Goal: Information Seeking & Learning: Check status

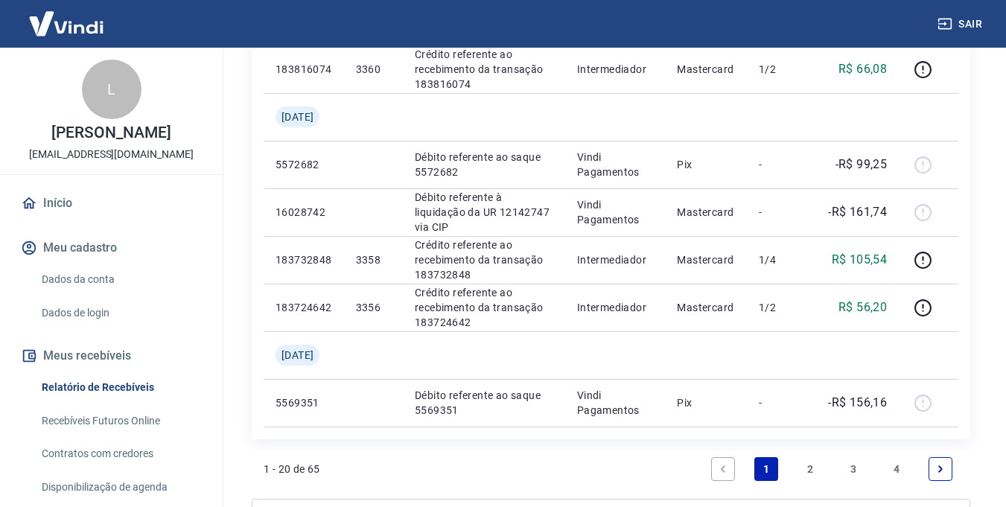
scroll to position [1281, 0]
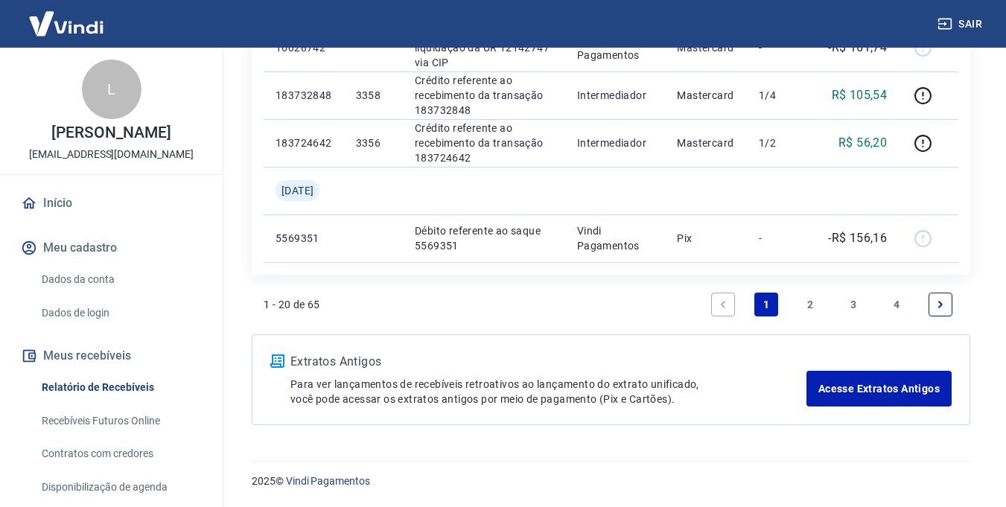
click at [846, 304] on link "3" at bounding box center [853, 305] width 24 height 24
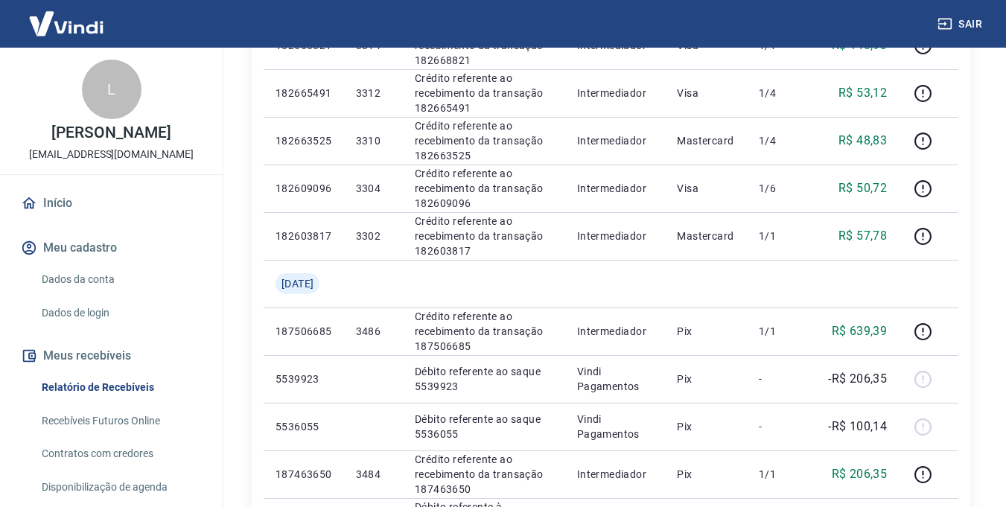
scroll to position [1090, 0]
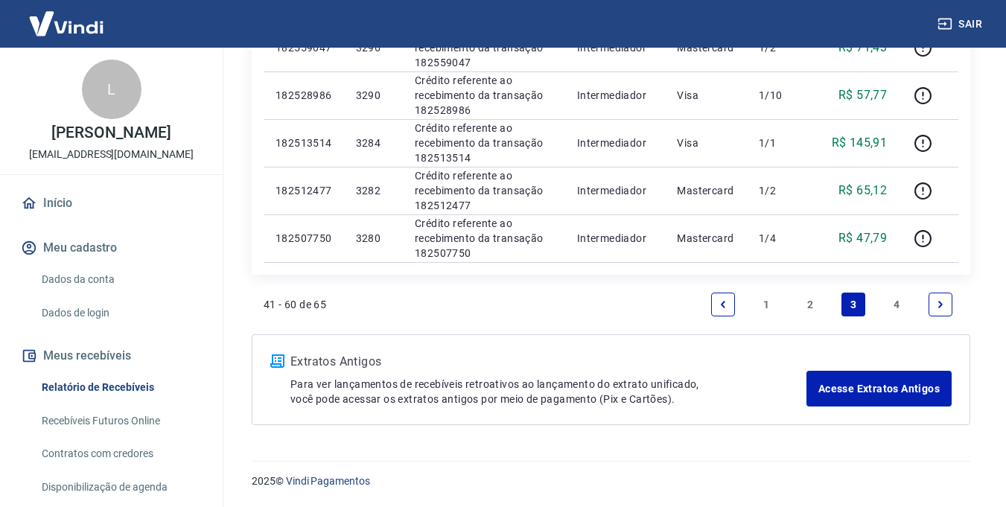
click at [810, 301] on link "2" at bounding box center [810, 305] width 24 height 24
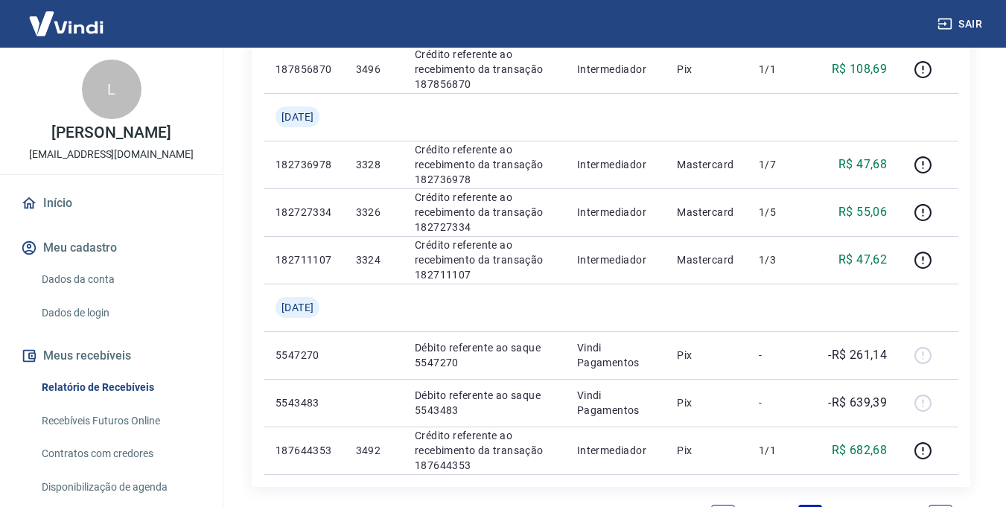
scroll to position [1329, 0]
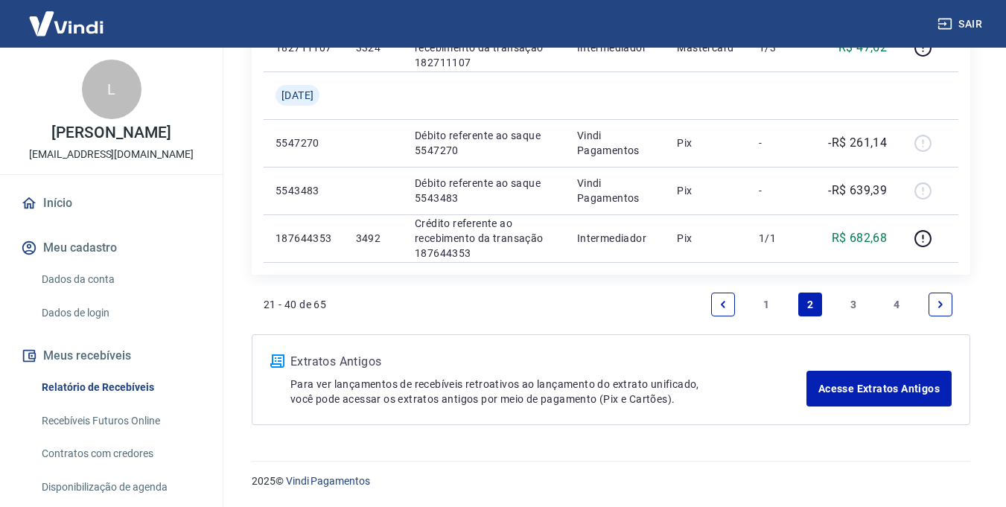
click at [843, 300] on link "3" at bounding box center [853, 305] width 24 height 24
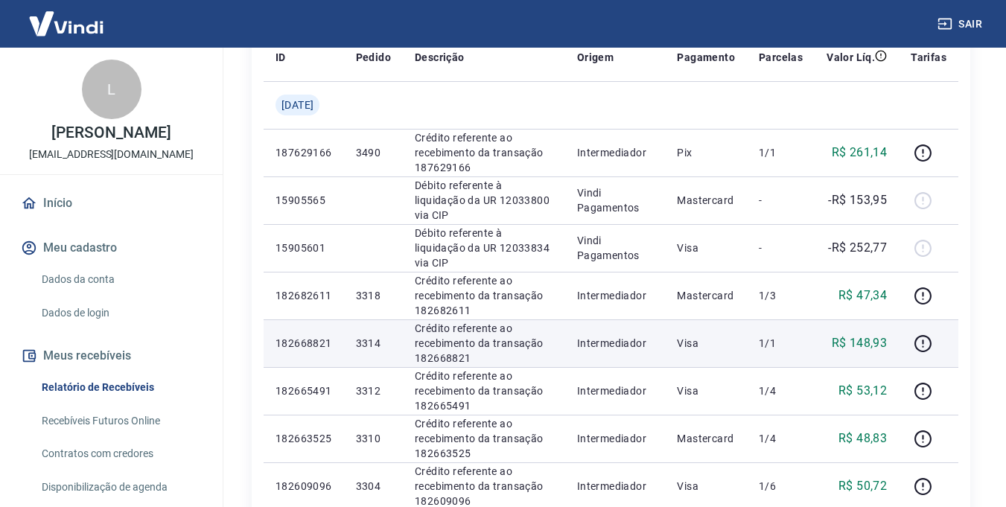
scroll to position [298, 0]
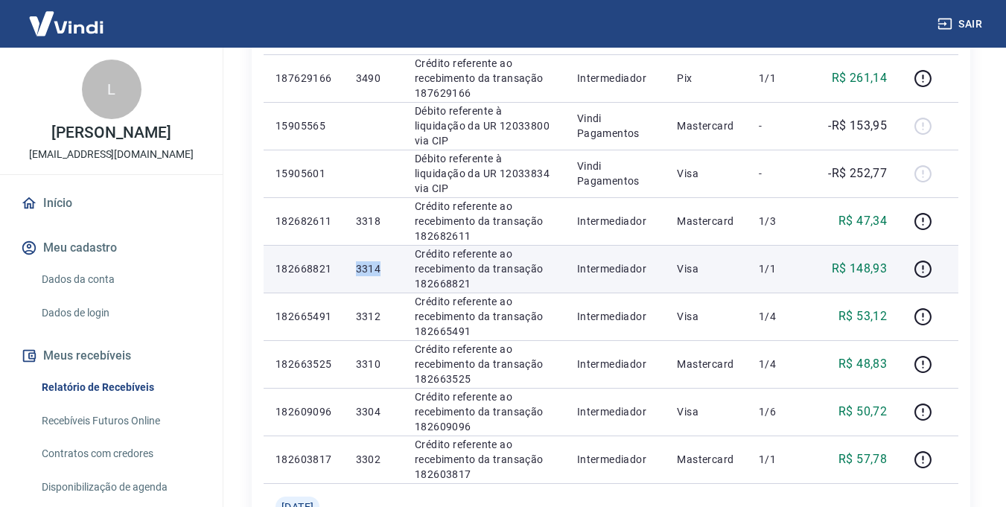
drag, startPoint x: 374, startPoint y: 266, endPoint x: 391, endPoint y: 266, distance: 17.1
click at [391, 266] on td "3314" at bounding box center [373, 269] width 59 height 48
copy p "3314"
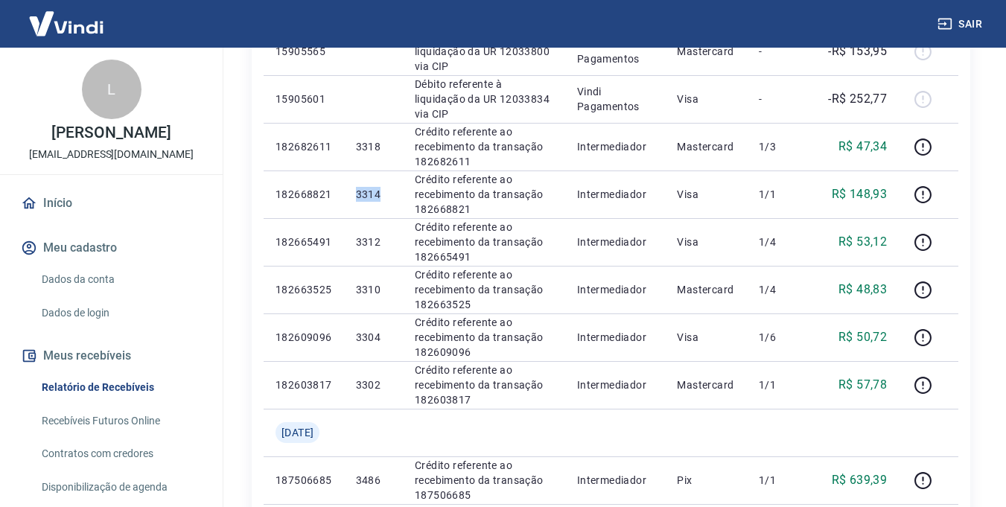
scroll to position [0, 0]
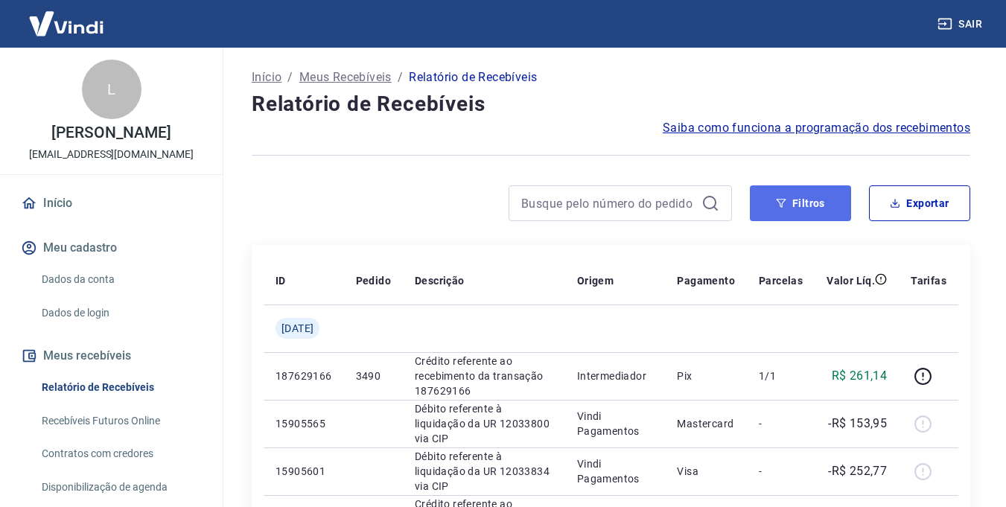
click at [821, 202] on button "Filtros" at bounding box center [799, 203] width 101 height 36
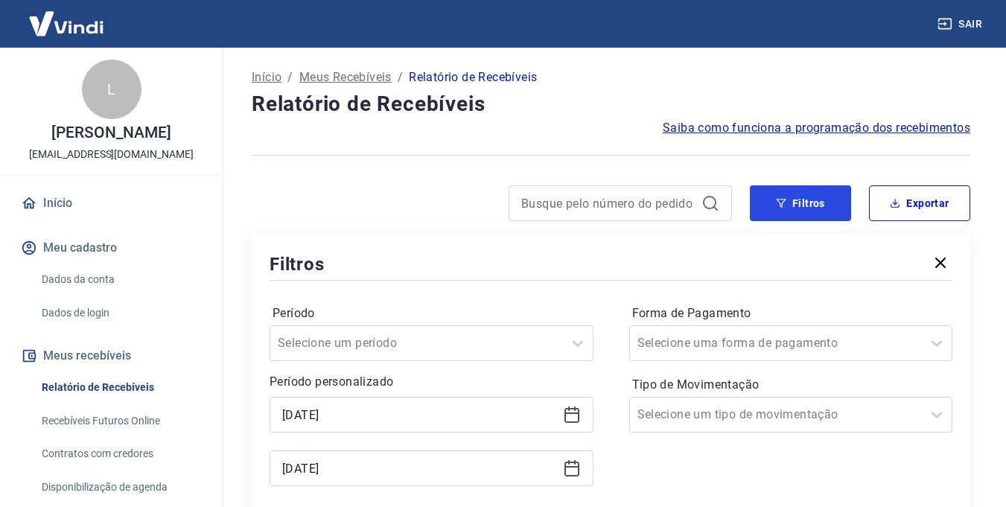
scroll to position [74, 0]
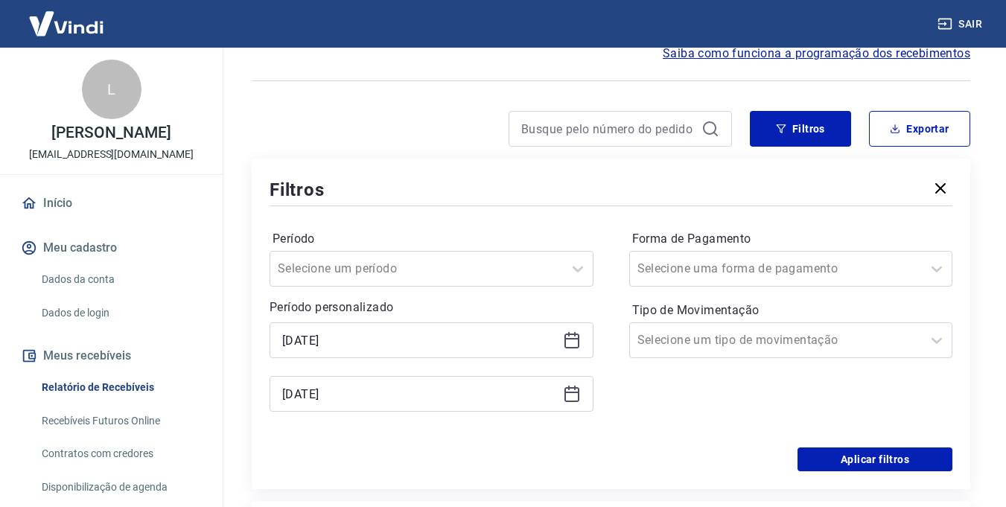
click at [568, 341] on icon at bounding box center [572, 340] width 18 height 18
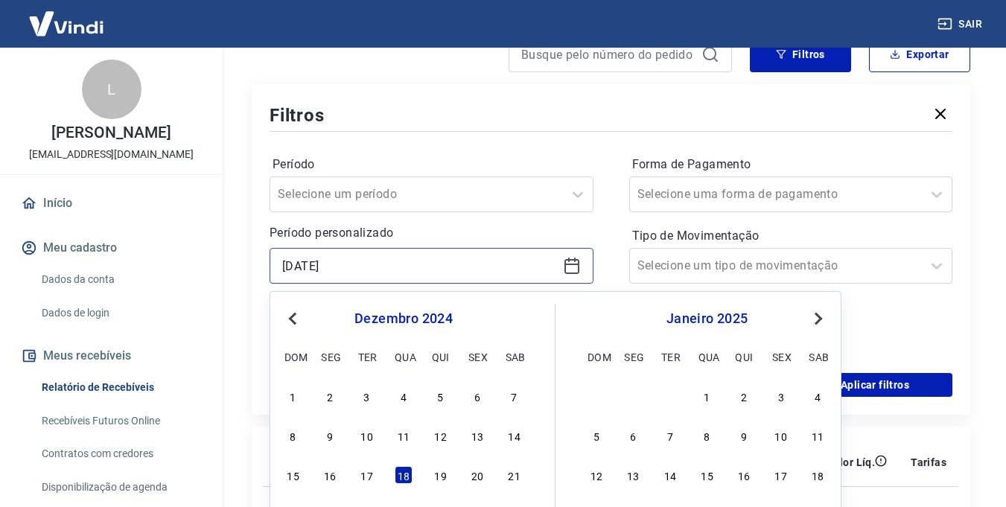
scroll to position [223, 0]
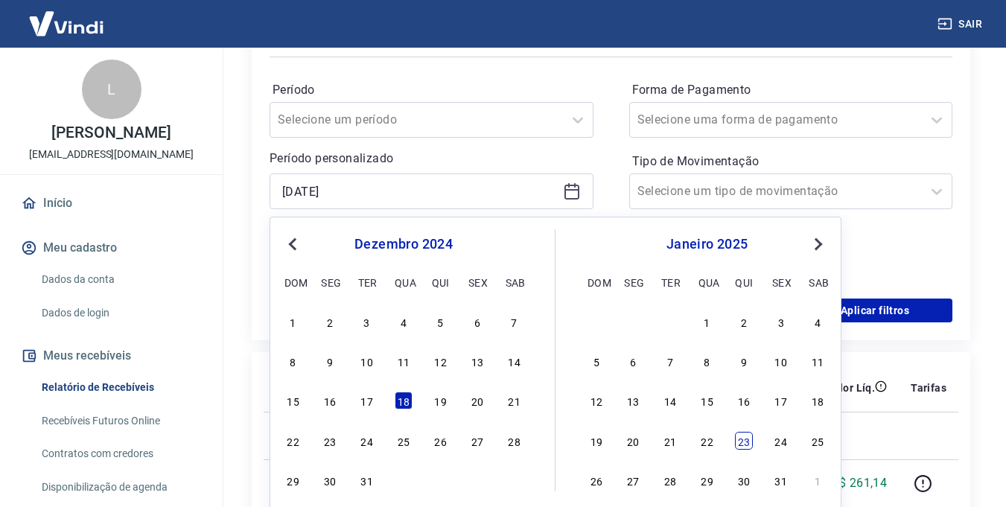
click at [744, 445] on div "23" at bounding box center [744, 441] width 18 height 18
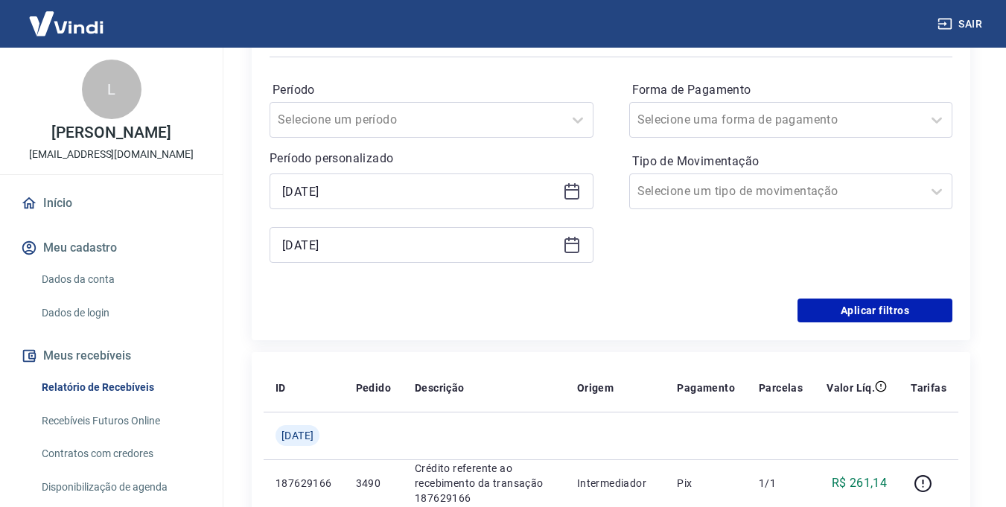
type input "[DATE]"
click at [477, 242] on input "[DATE]" at bounding box center [419, 245] width 275 height 22
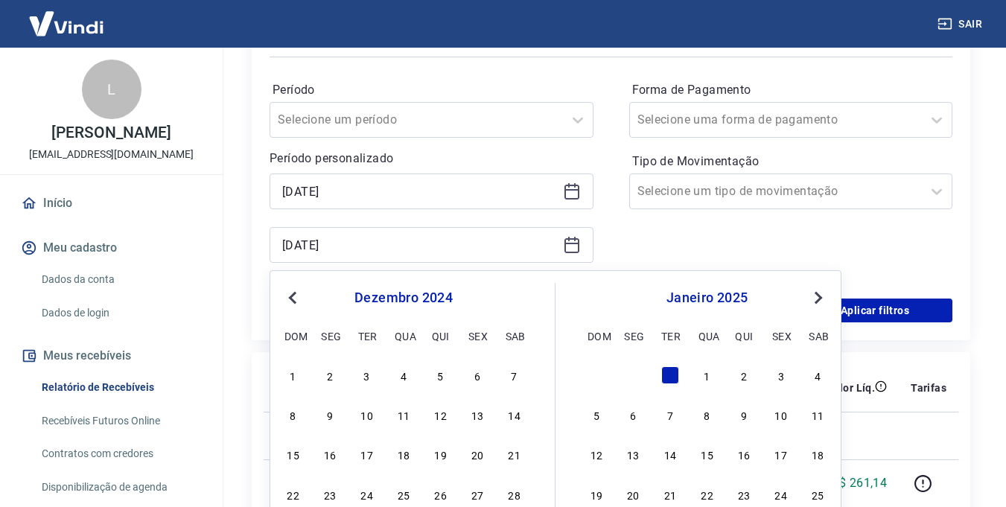
click at [744, 482] on div "1 2 3 4 5 6 7 8 9 10 11 12 13 14 15 16 17 18 19 20 21 22 23 24 25 26 27 28 29 3…" at bounding box center [706, 454] width 243 height 180
click at [744, 489] on div "23" at bounding box center [744, 494] width 18 height 18
type input "[DATE]"
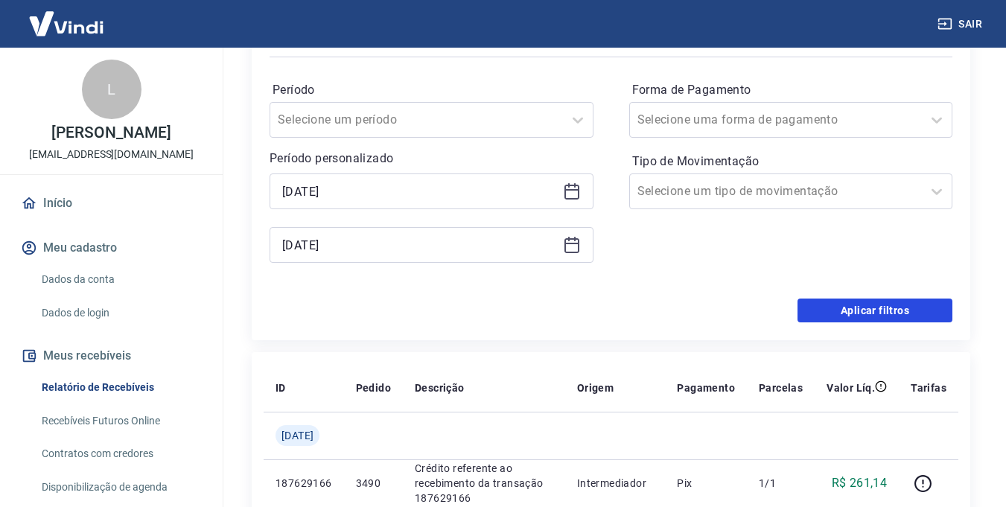
drag, startPoint x: 911, startPoint y: 318, endPoint x: 596, endPoint y: 318, distance: 314.8
click at [911, 319] on button "Aplicar filtros" at bounding box center [874, 310] width 155 height 24
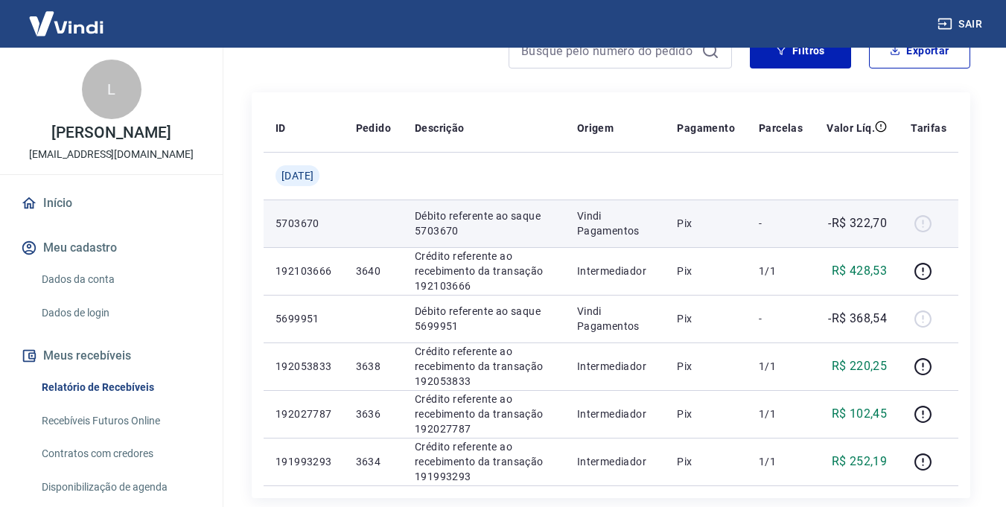
scroll to position [4, 0]
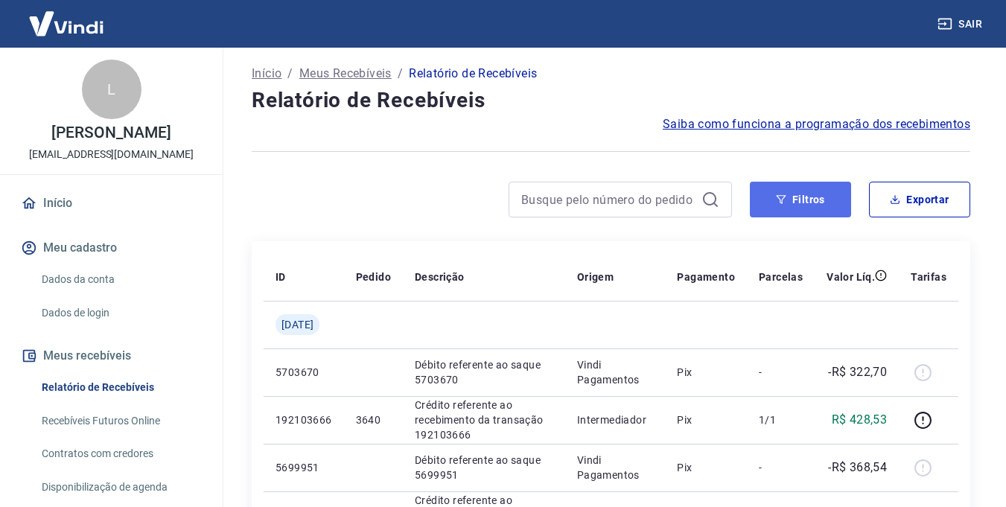
click at [813, 200] on button "Filtros" at bounding box center [799, 200] width 101 height 36
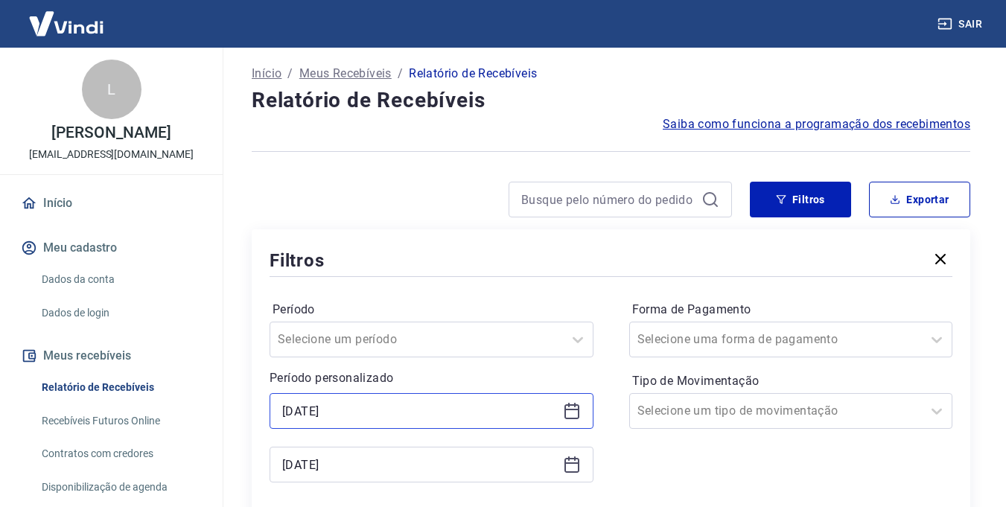
click at [426, 414] on input "[DATE]" at bounding box center [419, 411] width 275 height 22
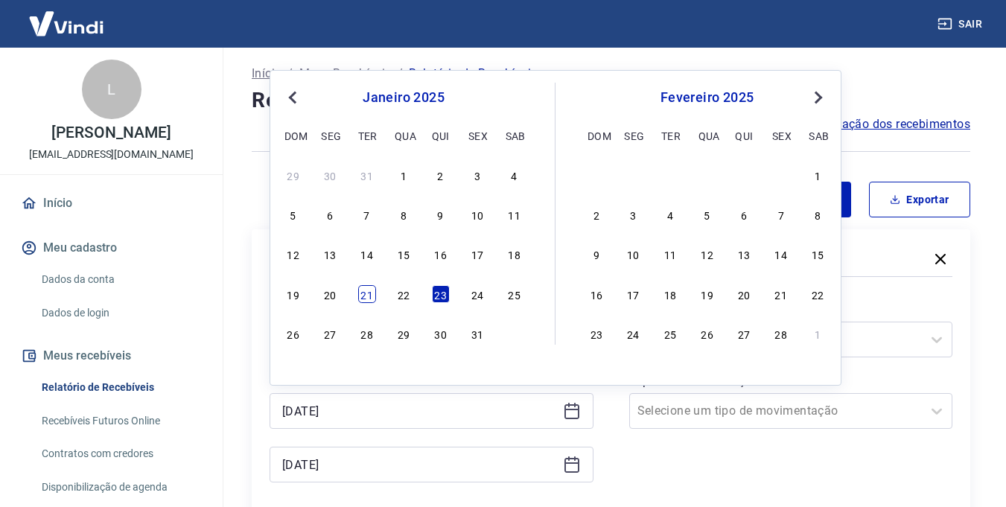
click at [368, 294] on div "21" at bounding box center [367, 294] width 18 height 18
type input "[DATE]"
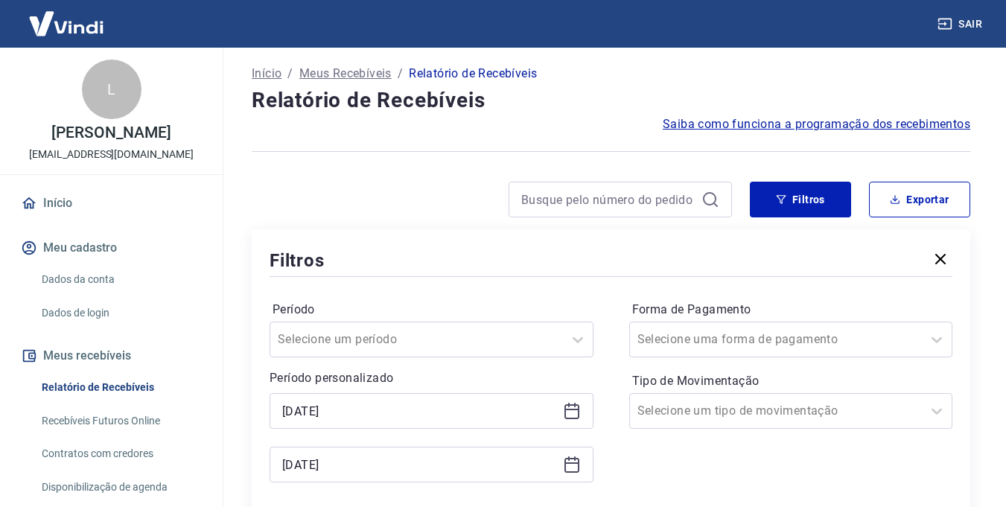
click at [567, 466] on icon at bounding box center [572, 465] width 18 height 18
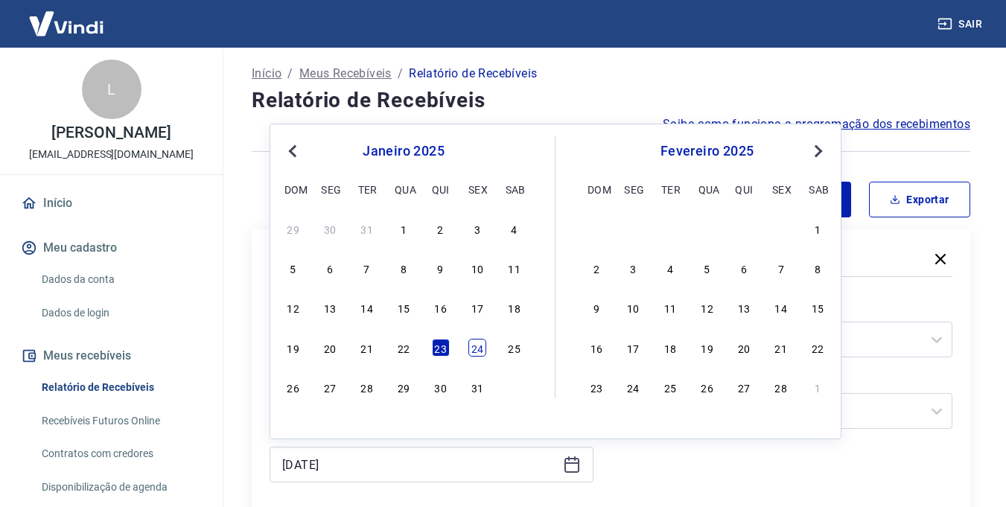
click at [480, 354] on div "24" at bounding box center [477, 348] width 18 height 18
type input "[DATE]"
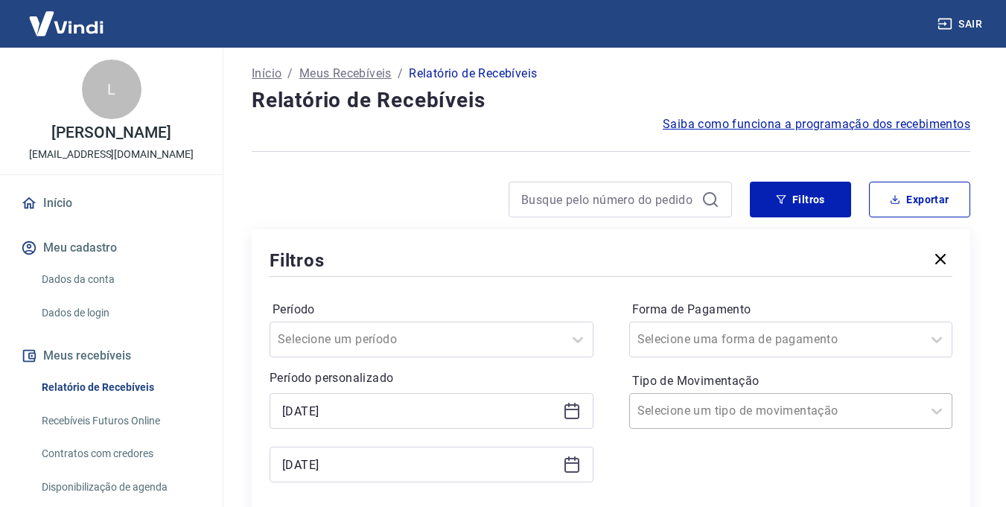
scroll to position [78, 0]
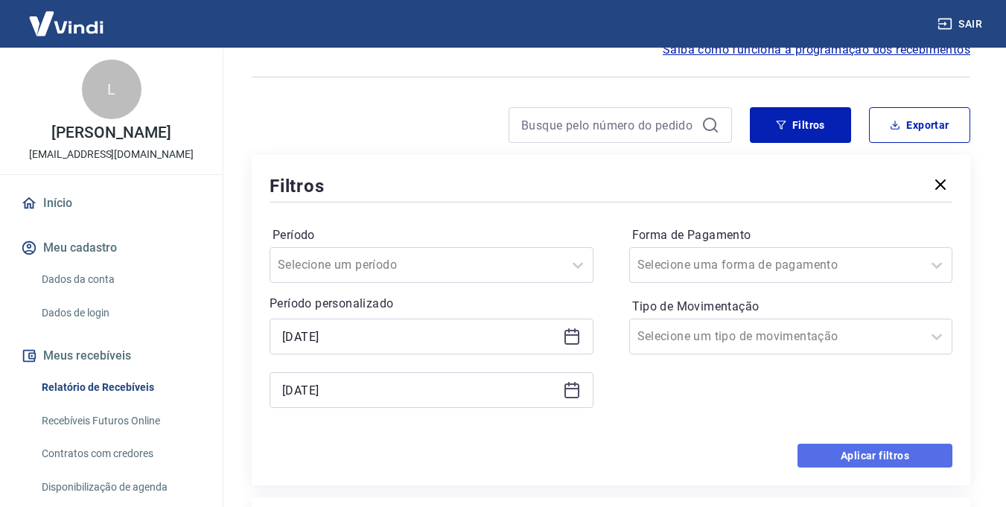
click at [847, 450] on button "Aplicar filtros" at bounding box center [874, 456] width 155 height 24
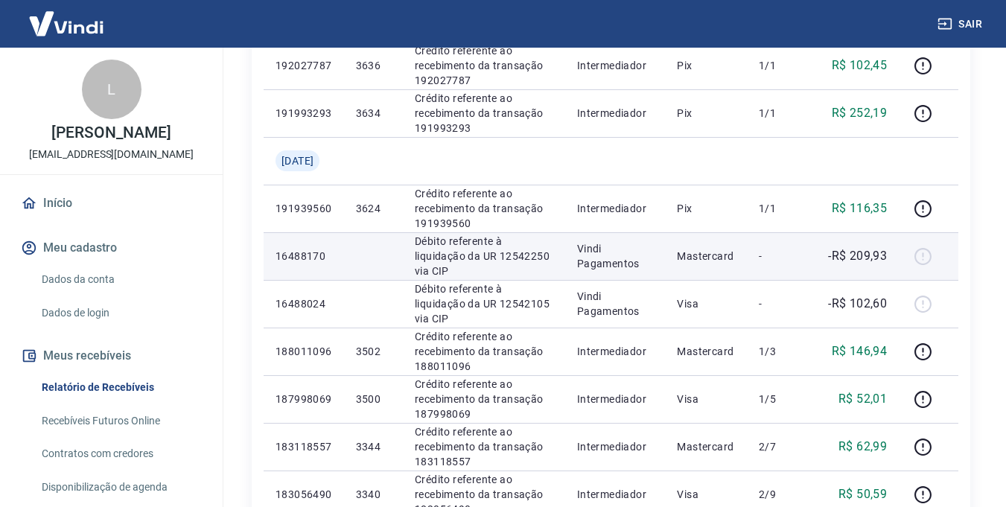
scroll to position [813, 0]
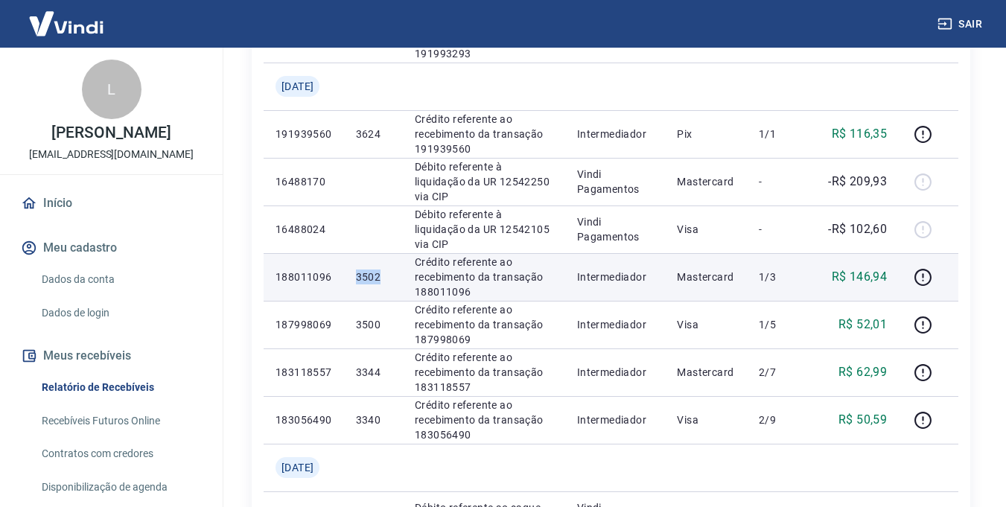
drag, startPoint x: 379, startPoint y: 281, endPoint x: 394, endPoint y: 282, distance: 15.0
click at [394, 282] on td "3502" at bounding box center [373, 277] width 59 height 48
copy p "3502"
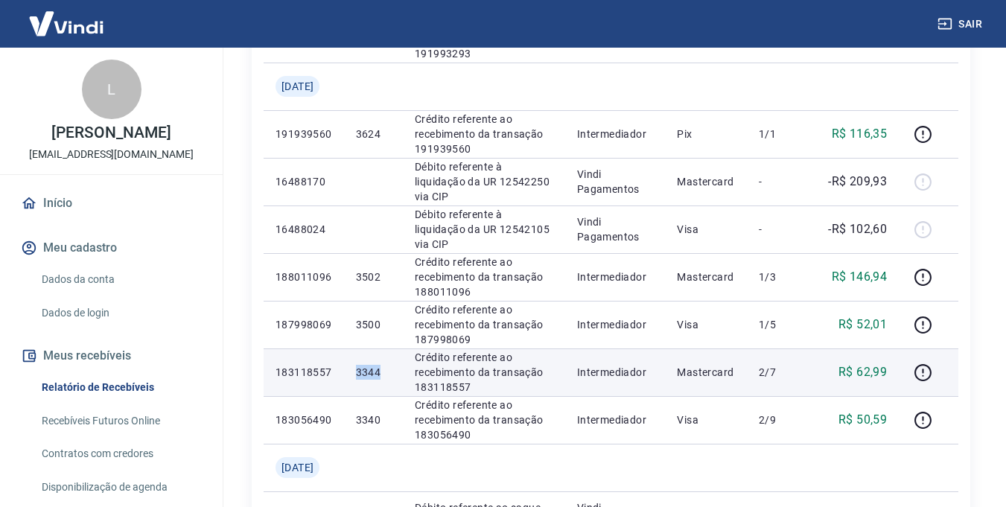
drag, startPoint x: 362, startPoint y: 368, endPoint x: 400, endPoint y: 373, distance: 37.6
click at [400, 373] on td "3344" at bounding box center [373, 372] width 59 height 48
copy p "3344"
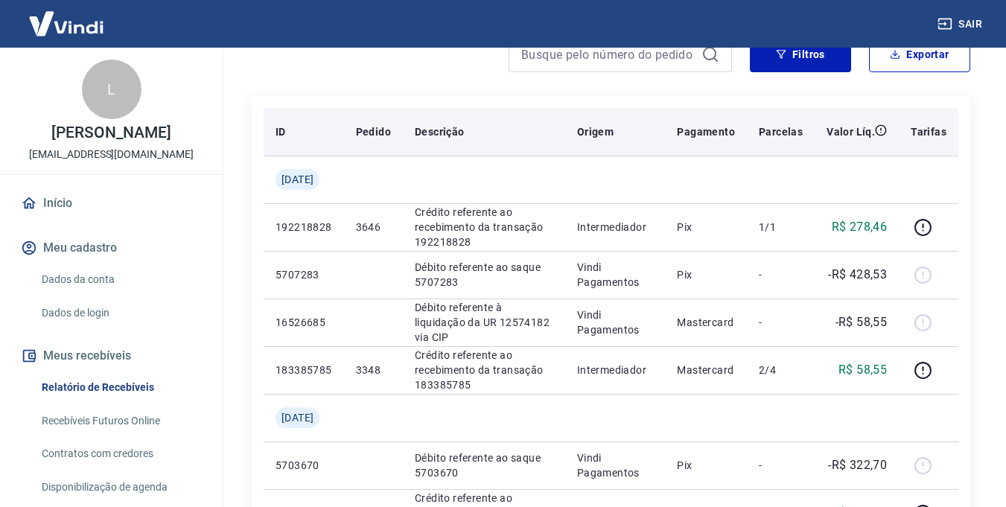
scroll to position [0, 0]
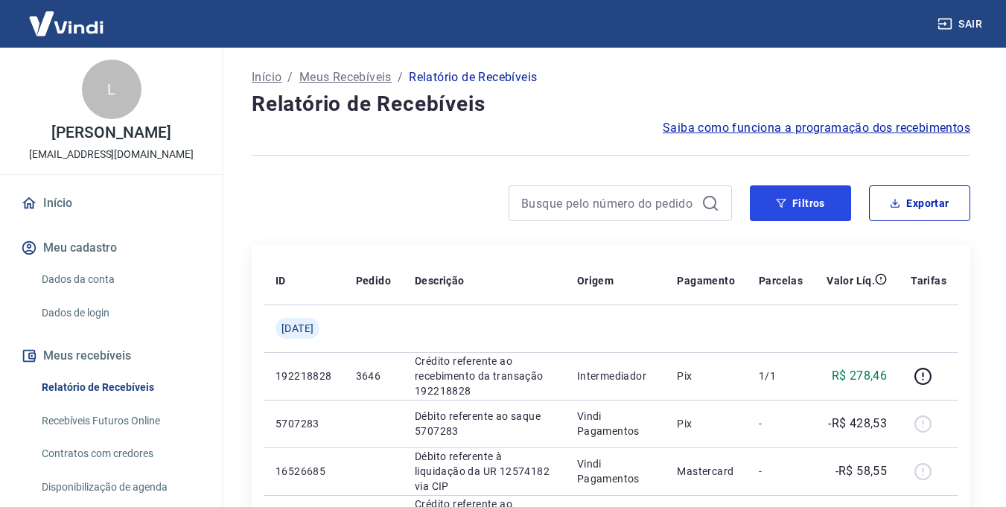
drag, startPoint x: 775, startPoint y: 196, endPoint x: 597, endPoint y: 170, distance: 179.8
click at [775, 196] on button "Filtros" at bounding box center [799, 203] width 101 height 36
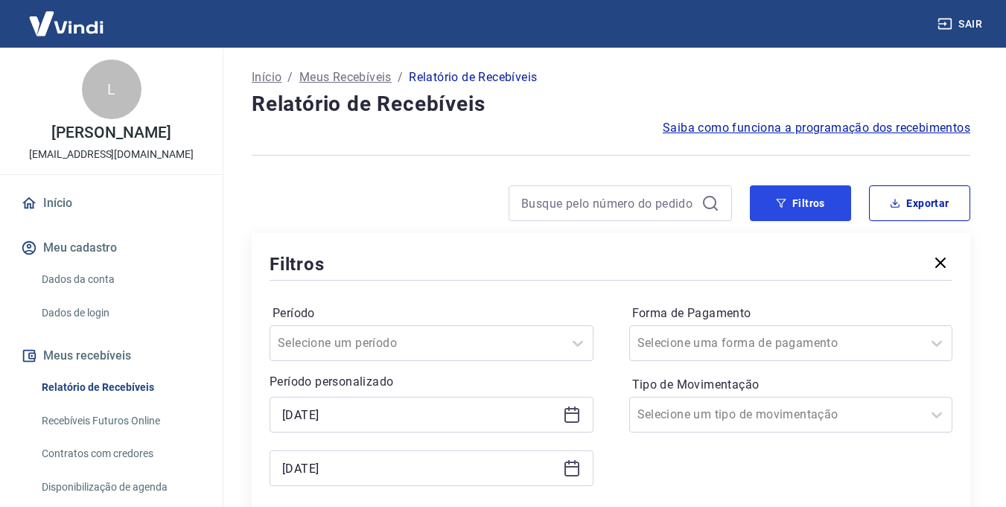
scroll to position [149, 0]
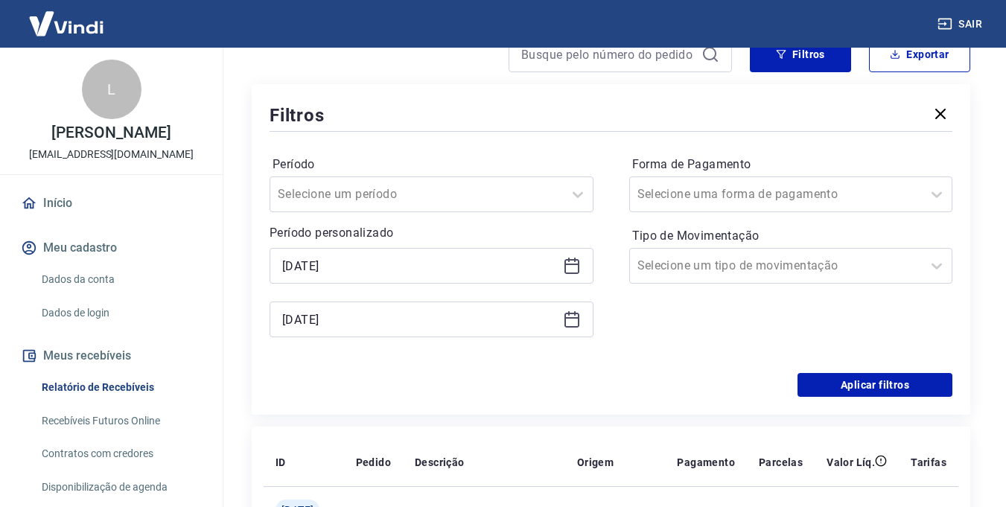
click at [569, 322] on icon at bounding box center [572, 319] width 18 height 18
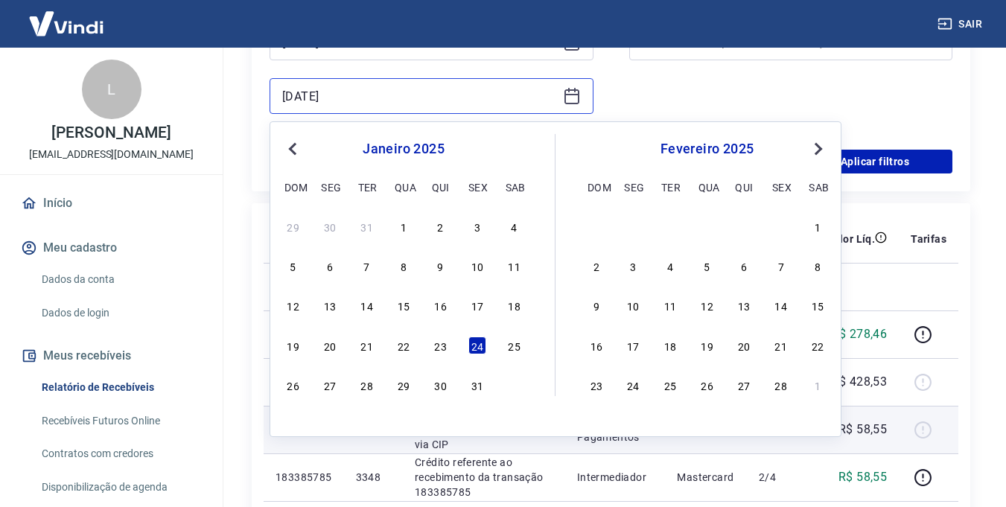
scroll to position [447, 0]
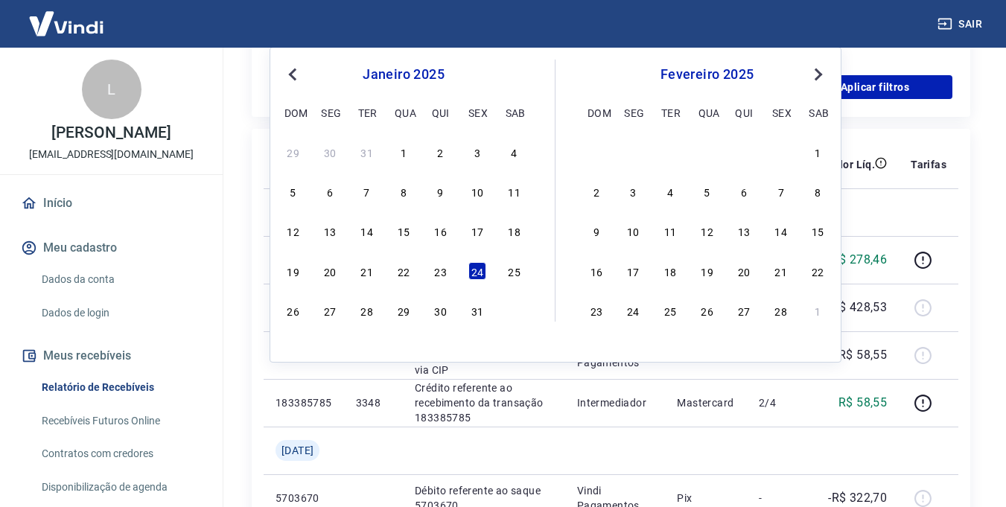
click at [476, 321] on div "26 27 28 29 30 31" at bounding box center [403, 310] width 243 height 22
click at [476, 315] on div "31" at bounding box center [477, 310] width 18 height 18
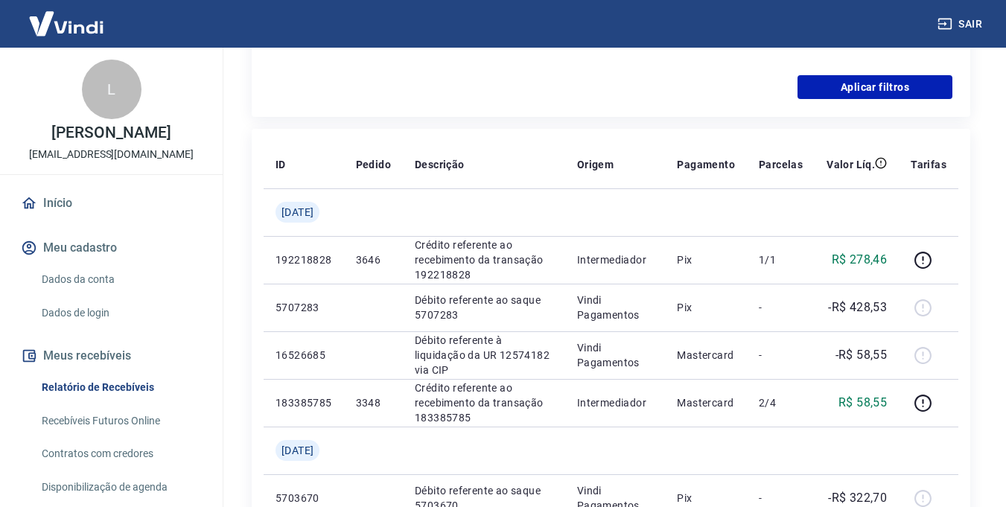
type input "[DATE]"
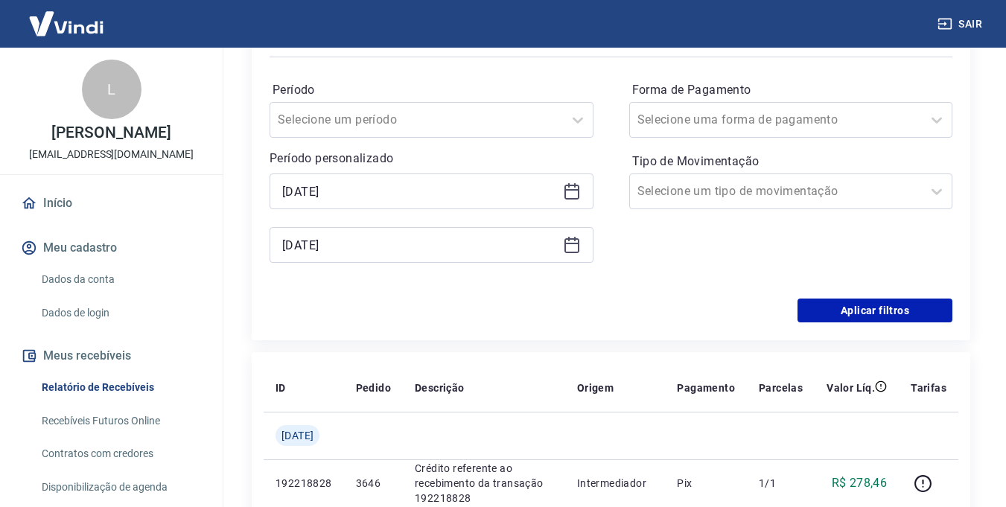
scroll to position [149, 0]
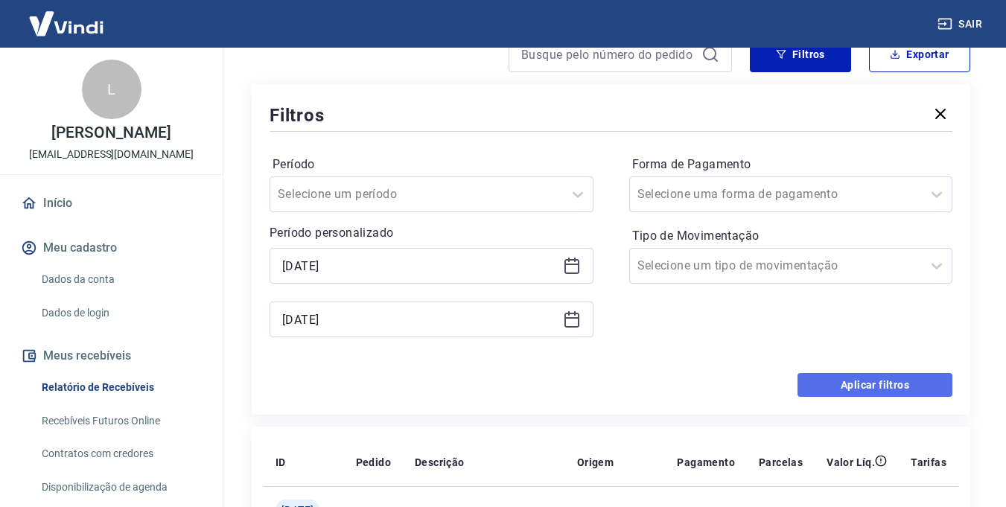
click at [881, 379] on button "Aplicar filtros" at bounding box center [874, 385] width 155 height 24
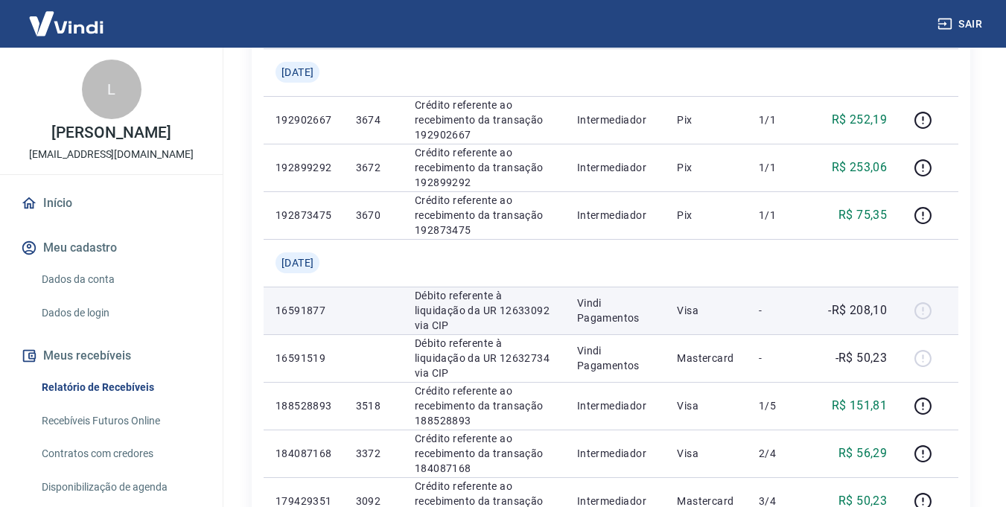
scroll to position [700, 0]
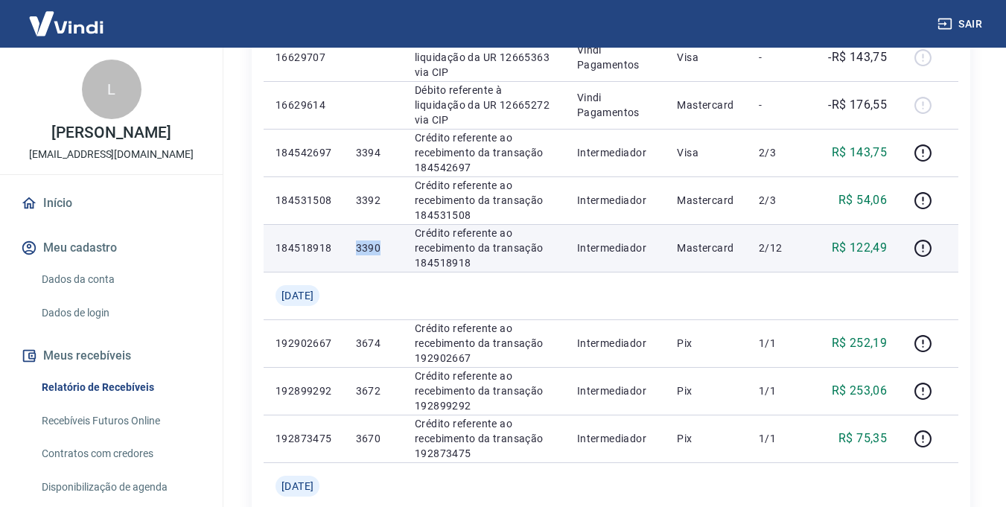
drag, startPoint x: 360, startPoint y: 250, endPoint x: 390, endPoint y: 246, distance: 30.0
click at [389, 246] on td "3390" at bounding box center [373, 248] width 59 height 48
copy p "3390"
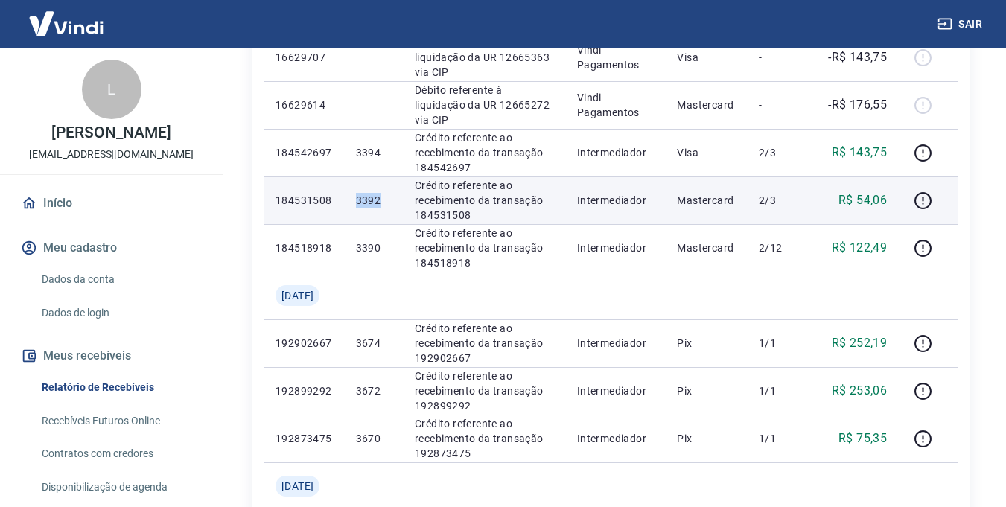
drag, startPoint x: 361, startPoint y: 196, endPoint x: 391, endPoint y: 196, distance: 29.8
click at [391, 196] on td "3392" at bounding box center [373, 200] width 59 height 48
copy p "3392"
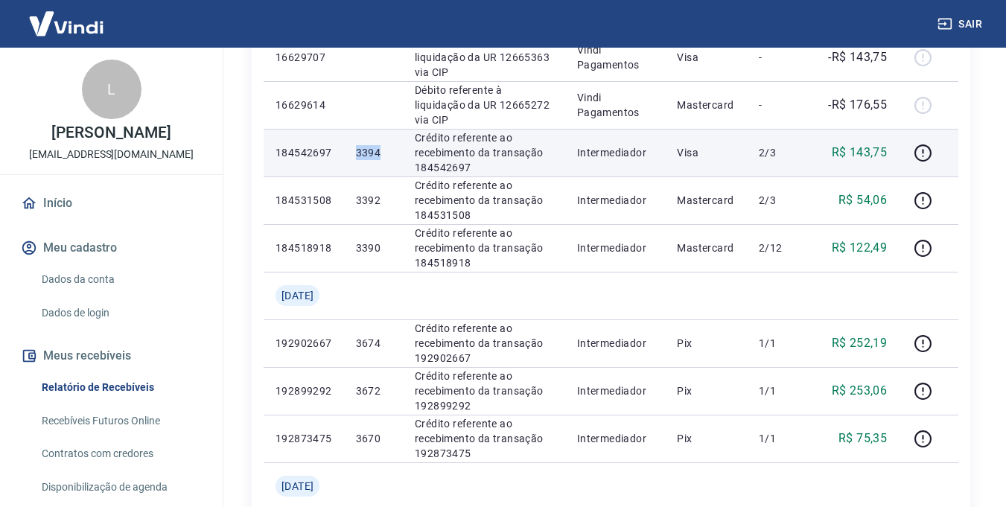
drag, startPoint x: 359, startPoint y: 152, endPoint x: 391, endPoint y: 150, distance: 32.0
click at [389, 152] on td "3394" at bounding box center [373, 153] width 59 height 48
copy p "3394"
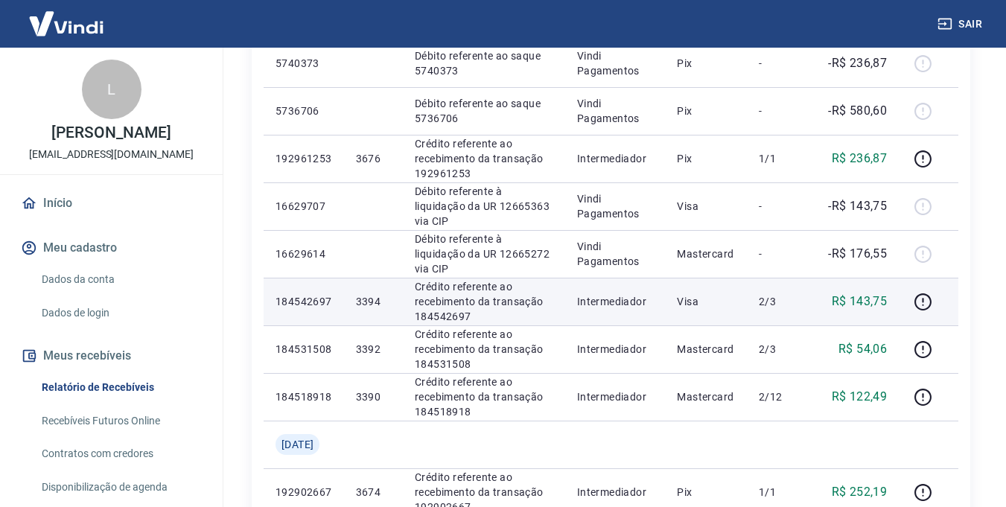
scroll to position [402, 0]
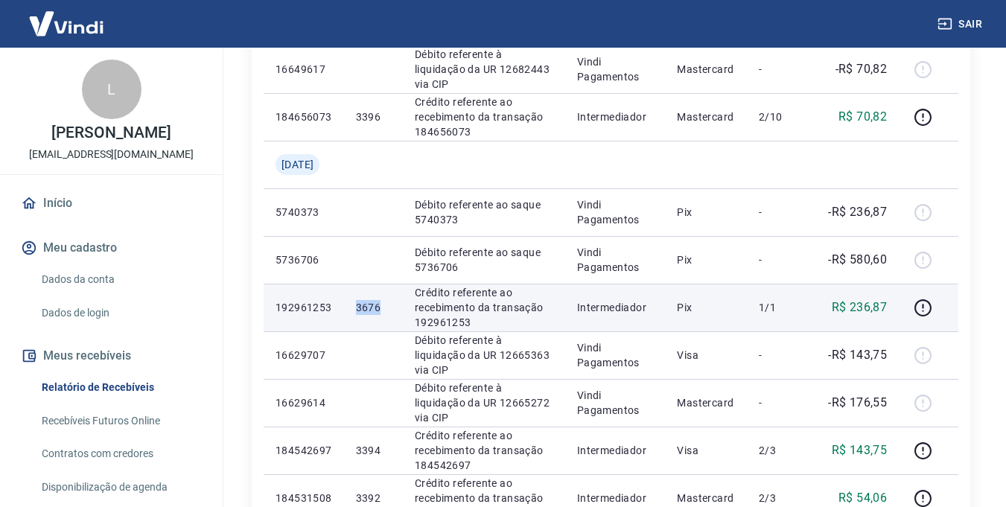
drag, startPoint x: 362, startPoint y: 310, endPoint x: 391, endPoint y: 309, distance: 29.8
click at [391, 309] on td "3676" at bounding box center [373, 308] width 59 height 48
copy p "3676"
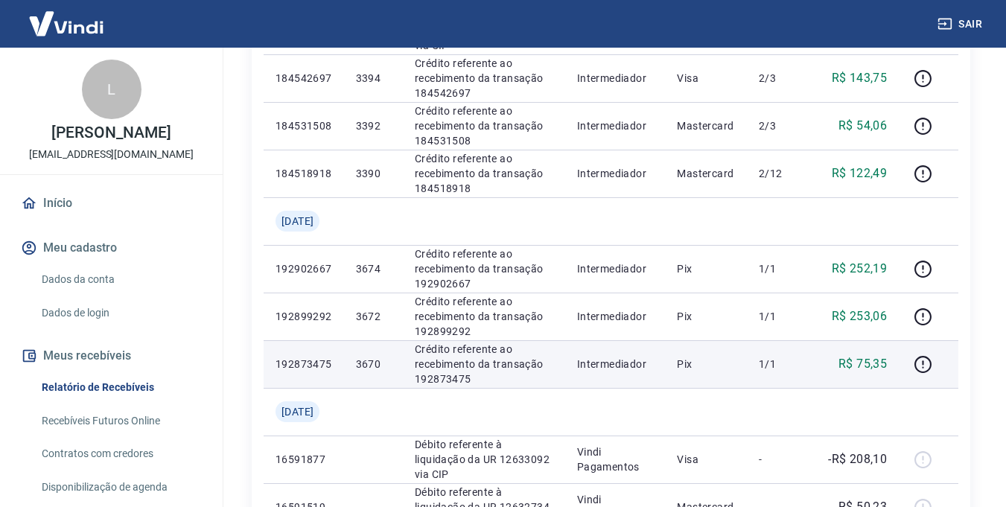
scroll to position [848, 0]
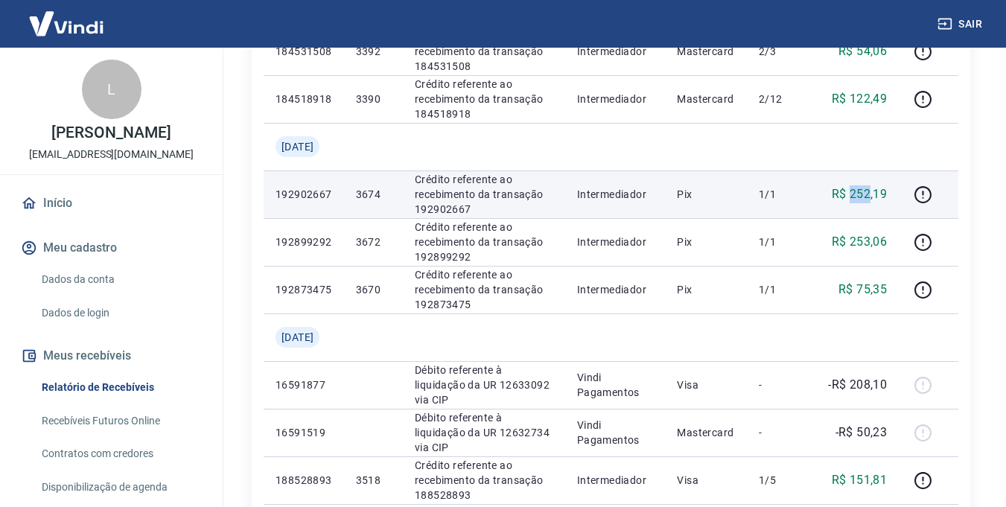
drag, startPoint x: 849, startPoint y: 189, endPoint x: 866, endPoint y: 211, distance: 27.5
click at [872, 195] on p "R$ 252,19" at bounding box center [859, 194] width 56 height 18
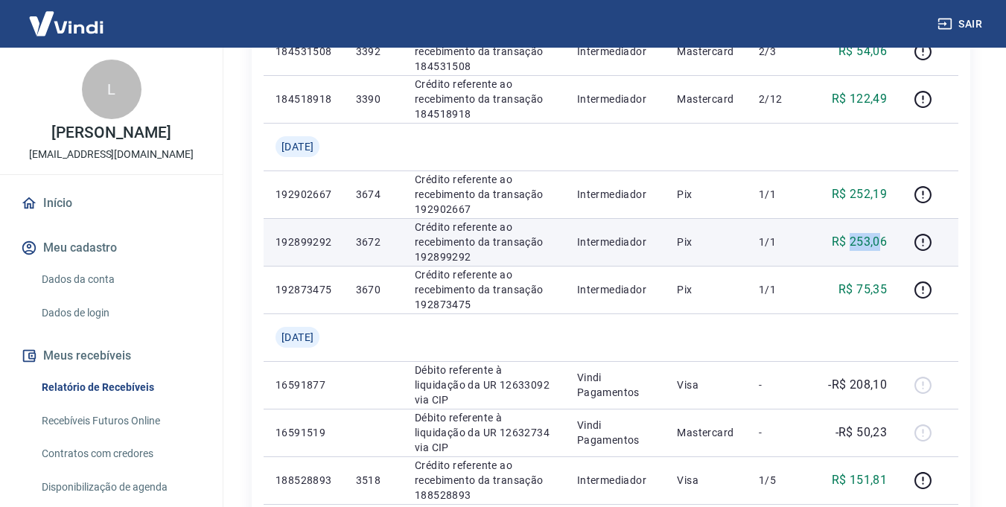
drag, startPoint x: 853, startPoint y: 247, endPoint x: 884, endPoint y: 246, distance: 31.3
click at [884, 246] on p "R$ 253,06" at bounding box center [859, 242] width 56 height 18
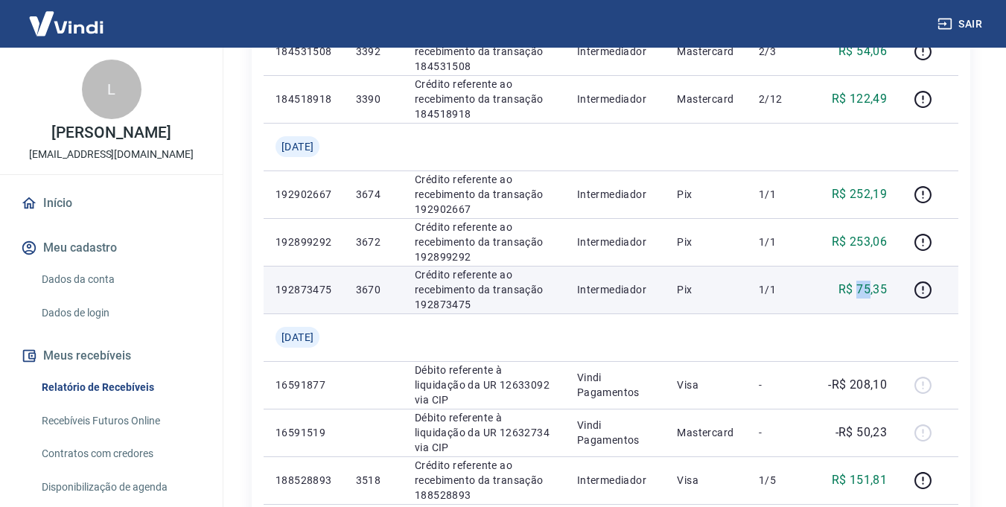
drag, startPoint x: 857, startPoint y: 291, endPoint x: 869, endPoint y: 290, distance: 11.9
click at [869, 290] on p "R$ 75,35" at bounding box center [862, 290] width 48 height 18
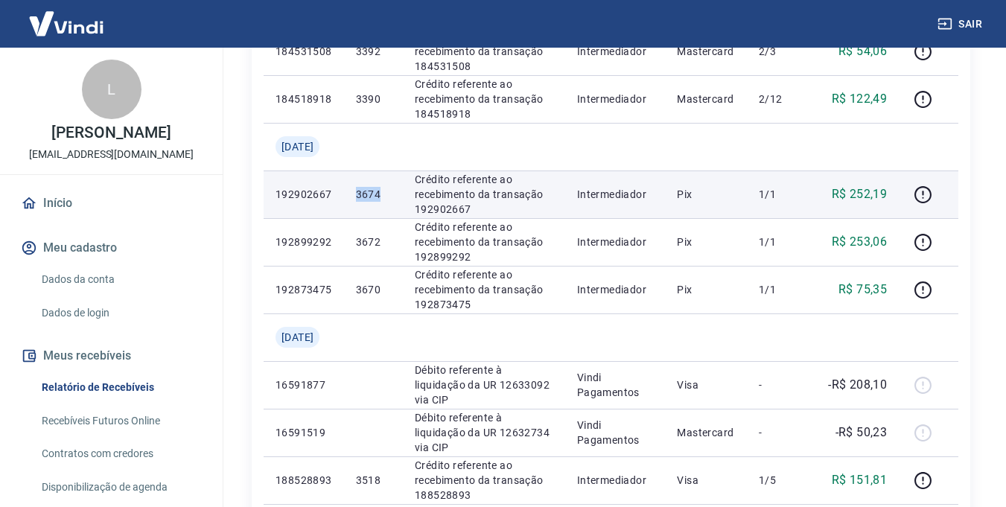
drag, startPoint x: 364, startPoint y: 197, endPoint x: 391, endPoint y: 199, distance: 26.9
click at [391, 199] on td "3674" at bounding box center [373, 194] width 59 height 48
copy p "3674"
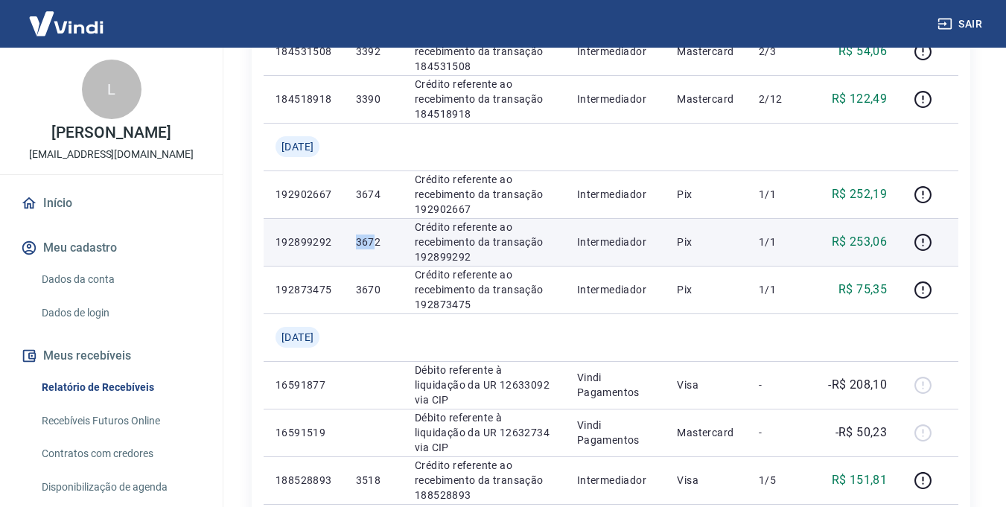
drag, startPoint x: 361, startPoint y: 243, endPoint x: 387, endPoint y: 243, distance: 26.0
click at [387, 243] on td "3672" at bounding box center [373, 242] width 59 height 48
click at [389, 243] on p "3672" at bounding box center [373, 241] width 35 height 15
copy p "3672"
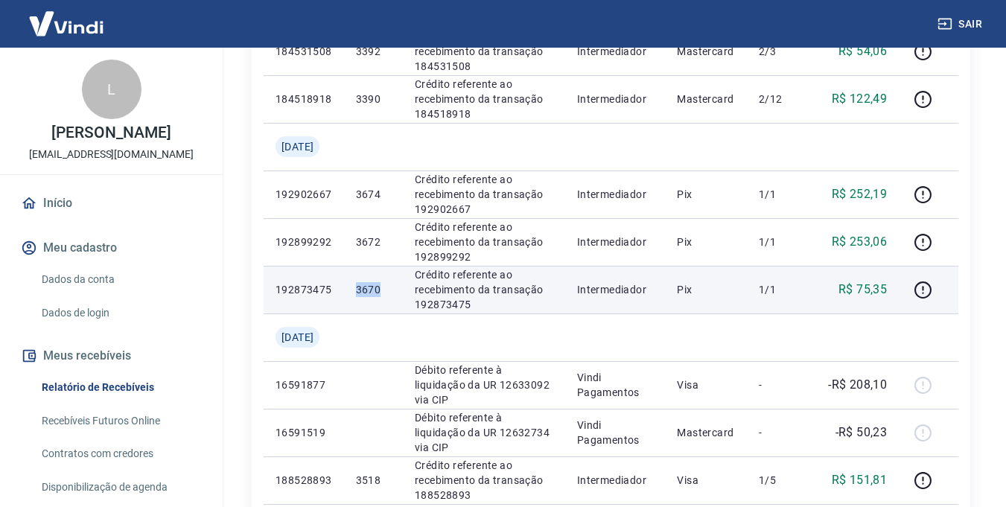
drag, startPoint x: 361, startPoint y: 287, endPoint x: 392, endPoint y: 293, distance: 32.0
click at [393, 293] on td "3670" at bounding box center [373, 290] width 59 height 48
copy p "3670"
